Goal: Information Seeking & Learning: Understand process/instructions

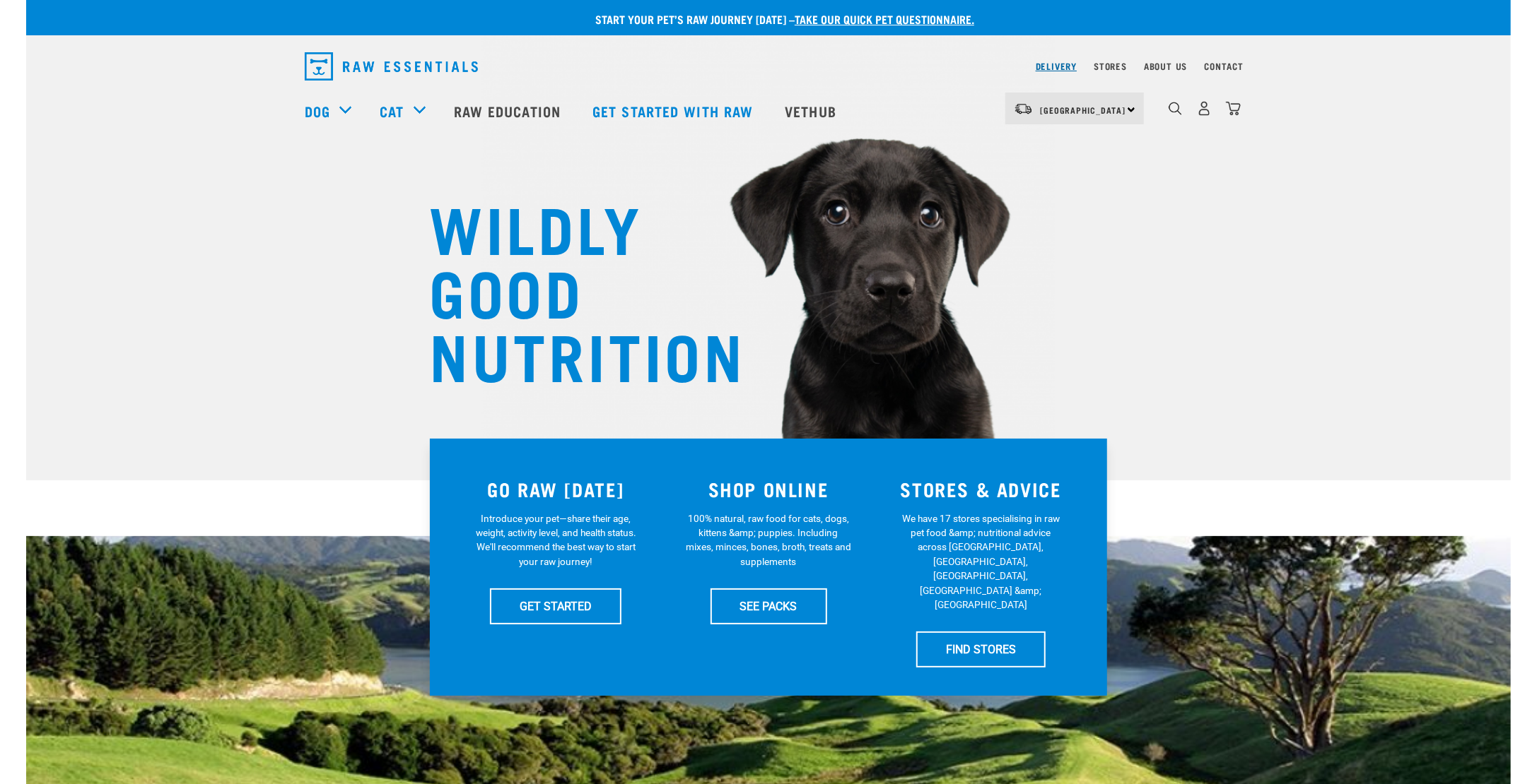
click at [1063, 68] on link "Delivery" at bounding box center [1055, 66] width 41 height 5
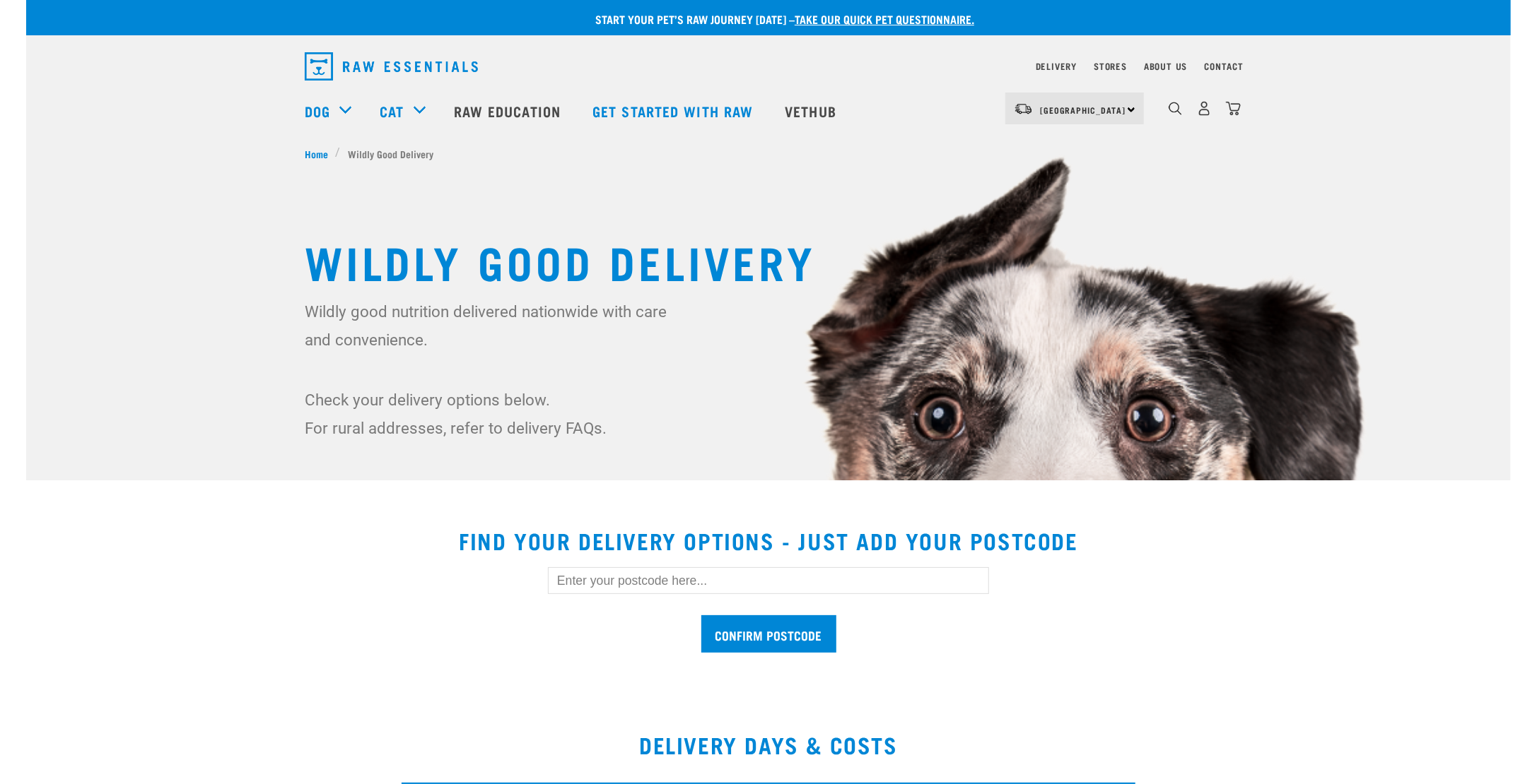
click at [828, 581] on input "text" at bounding box center [768, 581] width 441 height 27
type input "2103"
click at [805, 624] on input "Confirm postcode" at bounding box center [769, 634] width 135 height 37
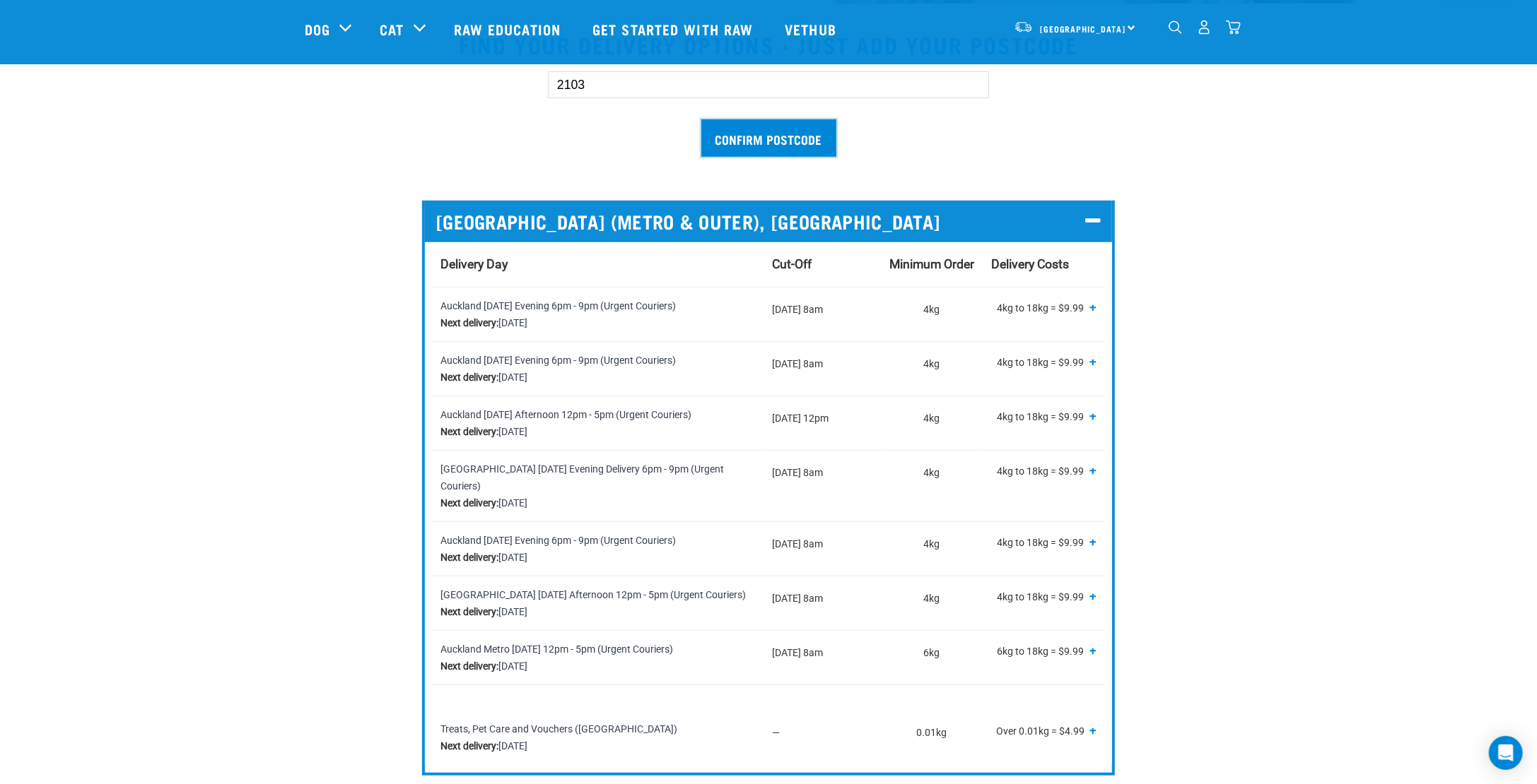
scroll to position [494, 0]
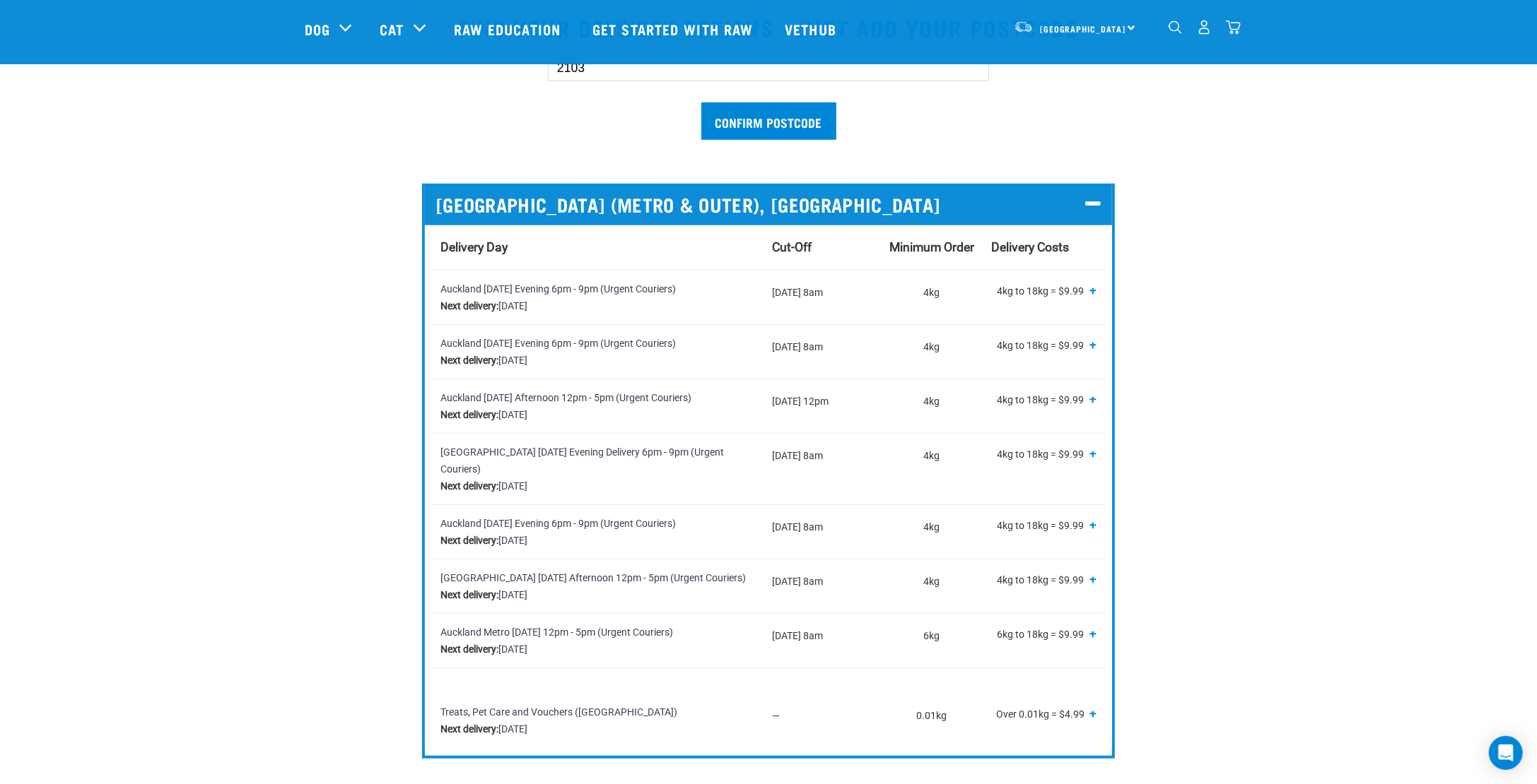
drag, startPoint x: 533, startPoint y: 461, endPoint x: 522, endPoint y: 444, distance: 20.2
click at [531, 463] on tbody "Auckland [DATE] Evening 6pm - 9pm (Urgent Couriers) Next delivery: [DATE] [DATE…" at bounding box center [768, 509] width 673 height 478
click at [655, 416] on div "Auckland [DATE] Afternoon 12pm - 5pm (Urgent Couriers) Next delivery: [DATE]" at bounding box center [597, 406] width 315 height 34
drag, startPoint x: 769, startPoint y: 404, endPoint x: 847, endPoint y: 401, distance: 78.1
click at [847, 401] on td "[DATE] 12pm" at bounding box center [822, 406] width 117 height 54
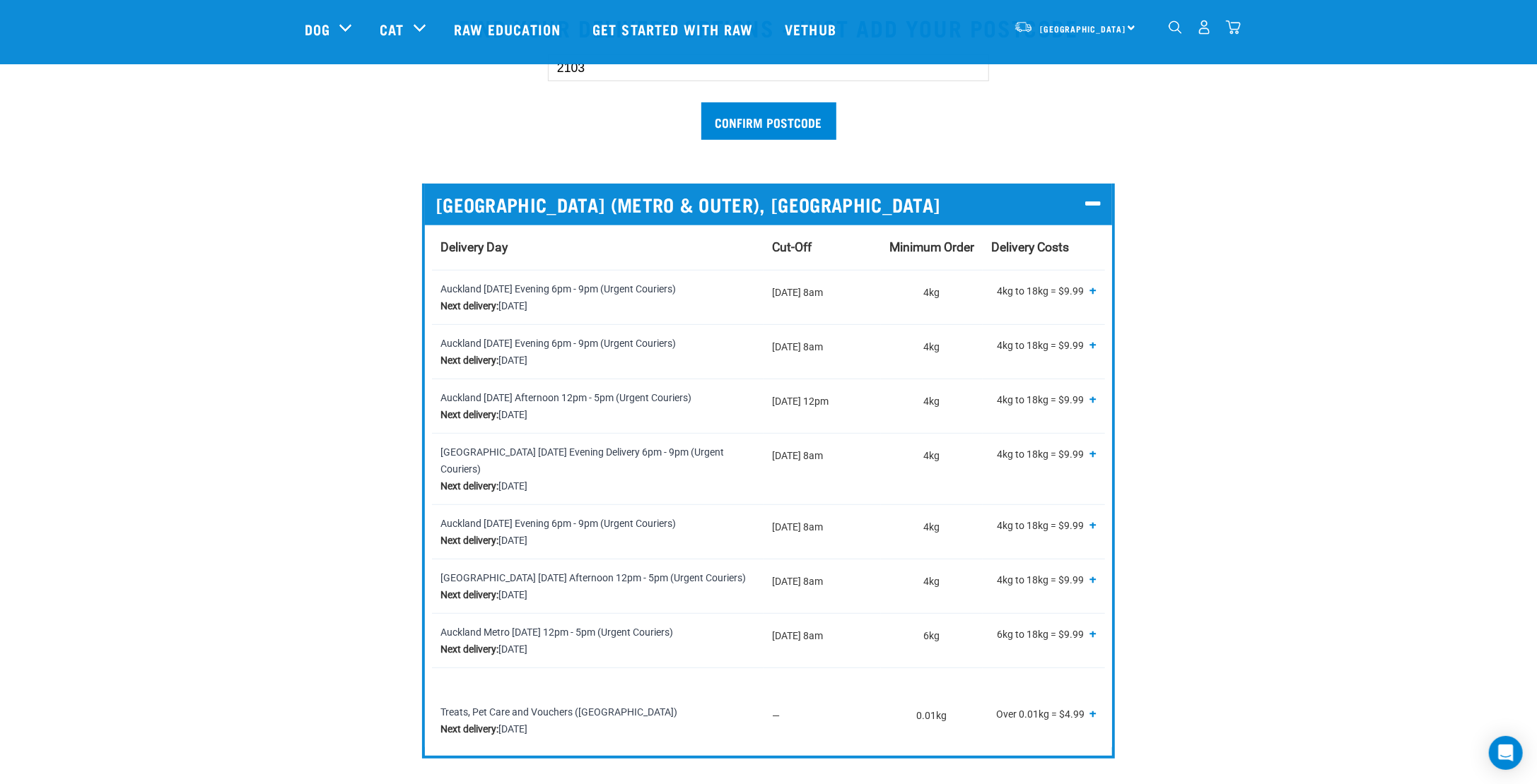
click at [846, 405] on td "[DATE] 12pm" at bounding box center [822, 406] width 117 height 54
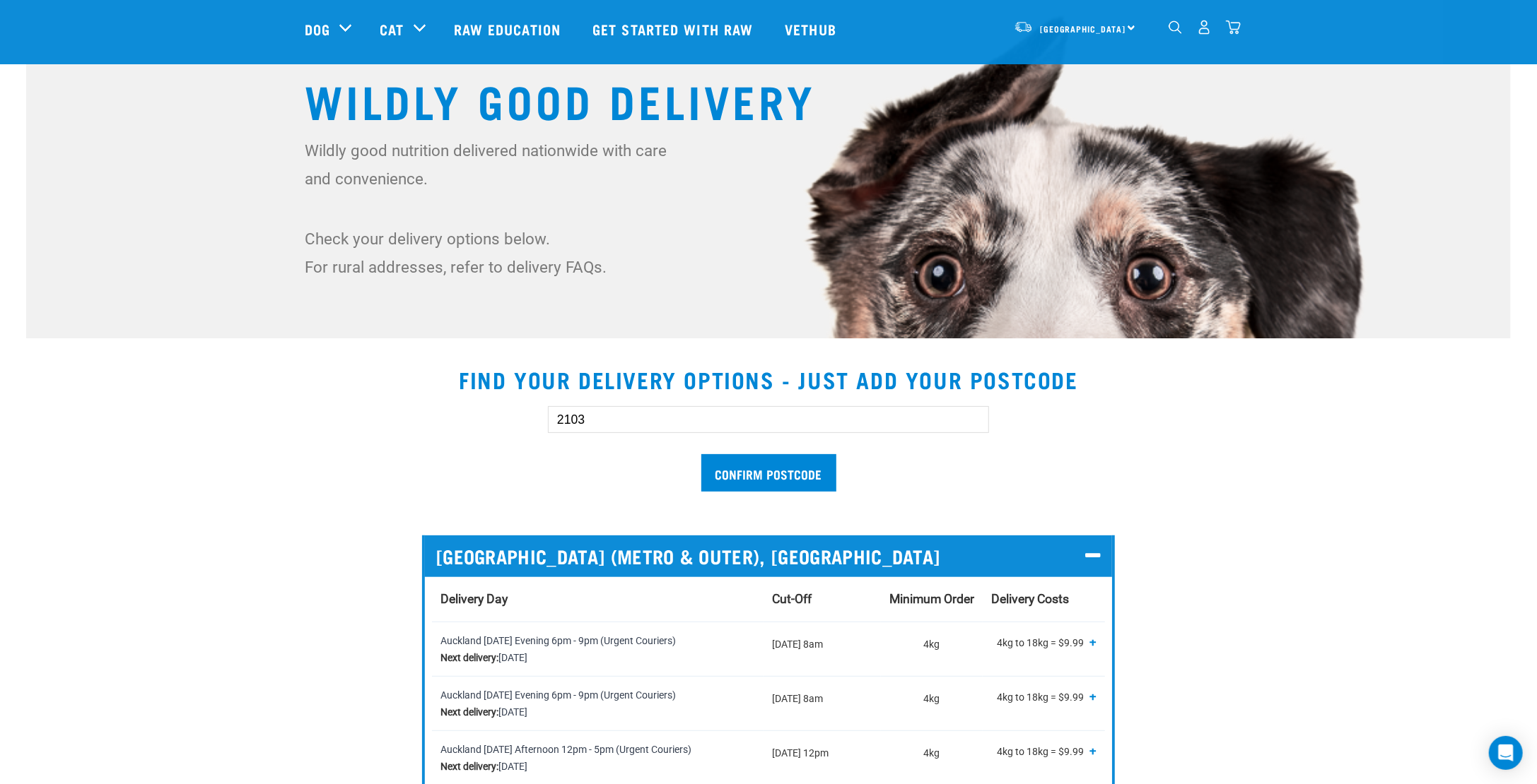
scroll to position [142, 0]
drag, startPoint x: 648, startPoint y: 418, endPoint x: 536, endPoint y: 434, distance: 113.1
click at [536, 434] on div "2103 Confirm postcode" at bounding box center [768, 442] width 486 height 116
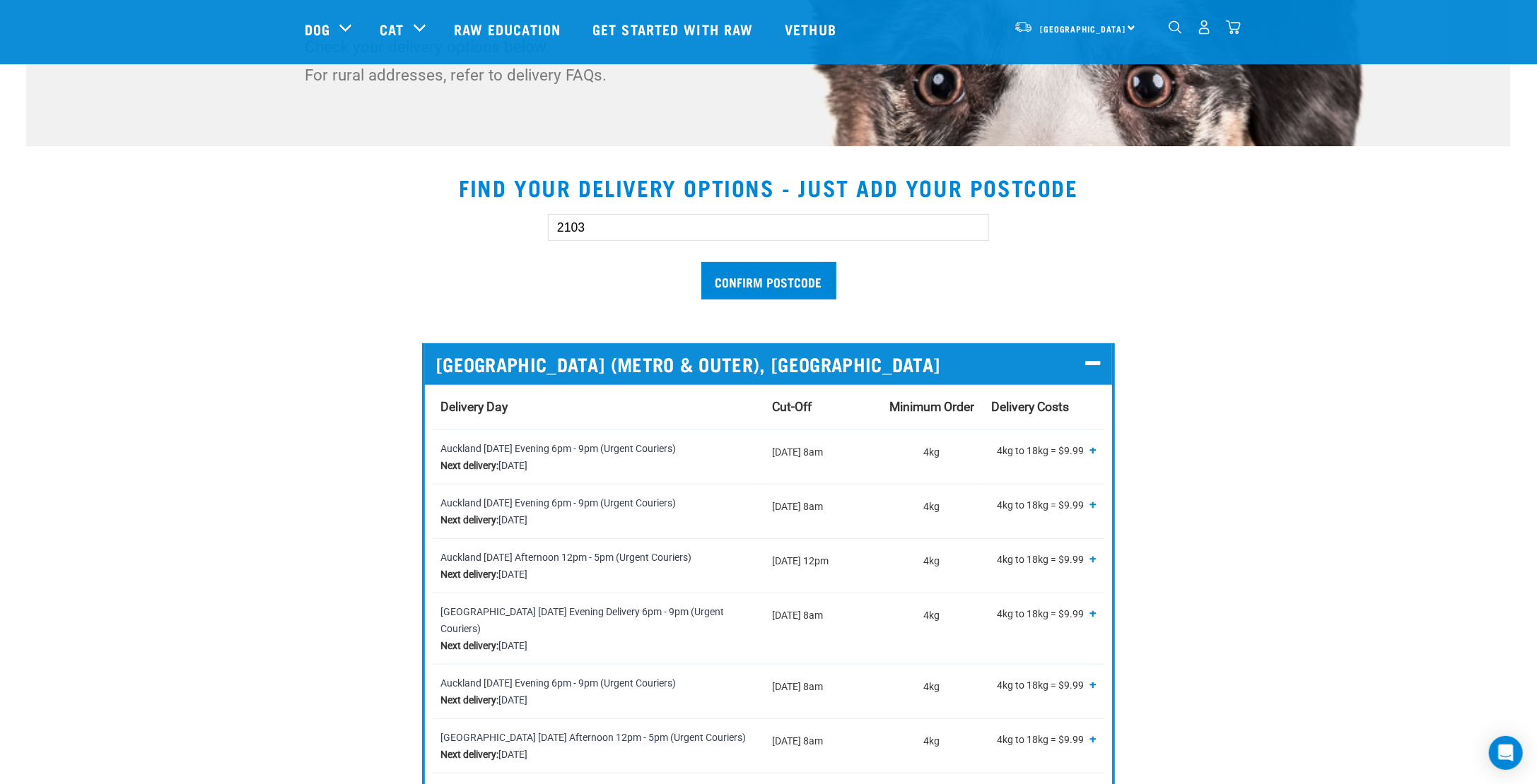
scroll to position [424, 0]
